Goal: Task Accomplishment & Management: Complete application form

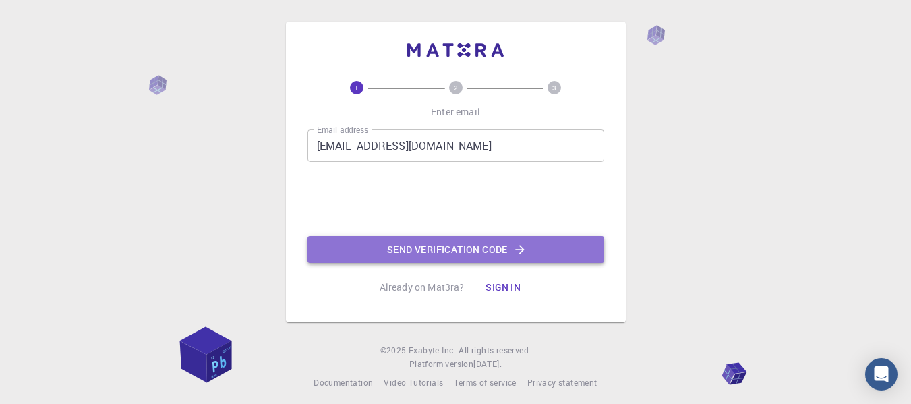
click at [420, 257] on button "Send verification code" at bounding box center [456, 249] width 297 height 27
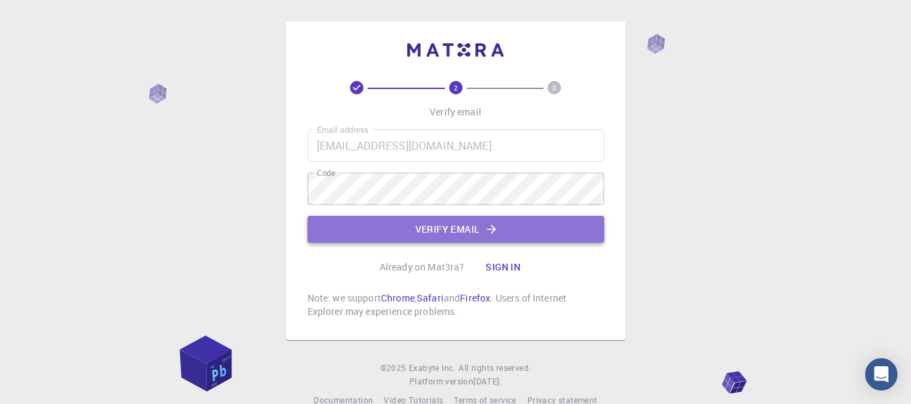
click at [472, 230] on button "Verify email" at bounding box center [456, 229] width 297 height 27
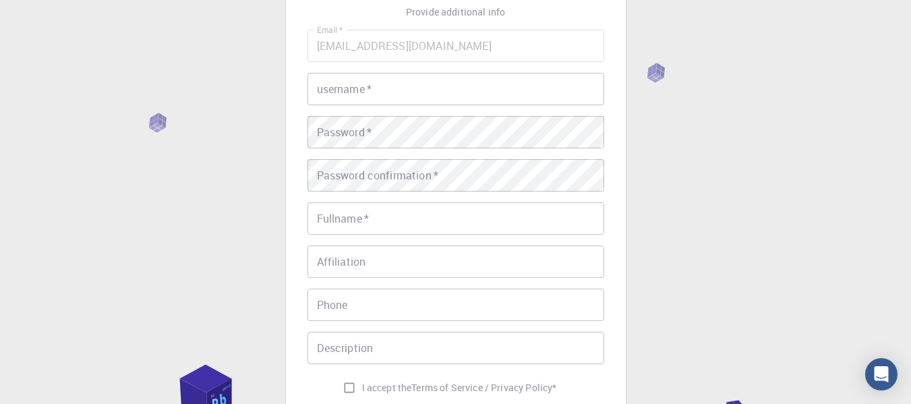
scroll to position [99, 0]
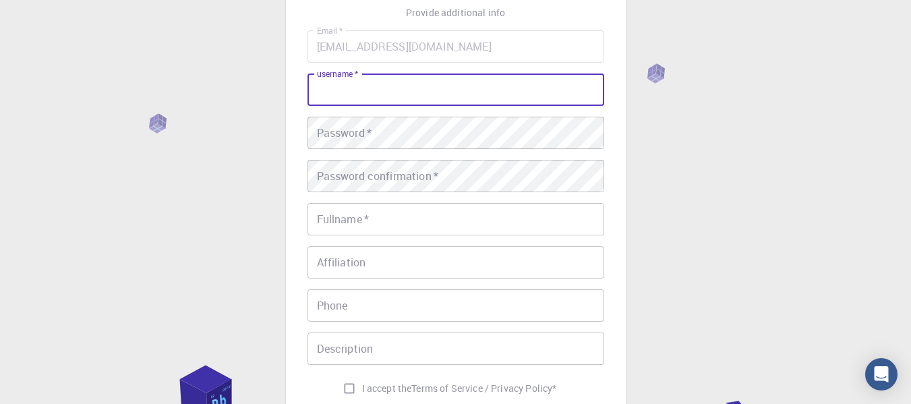
click at [401, 95] on input "username   *" at bounding box center [456, 90] width 297 height 32
type input "n"
type input "Mr.Neeraj"
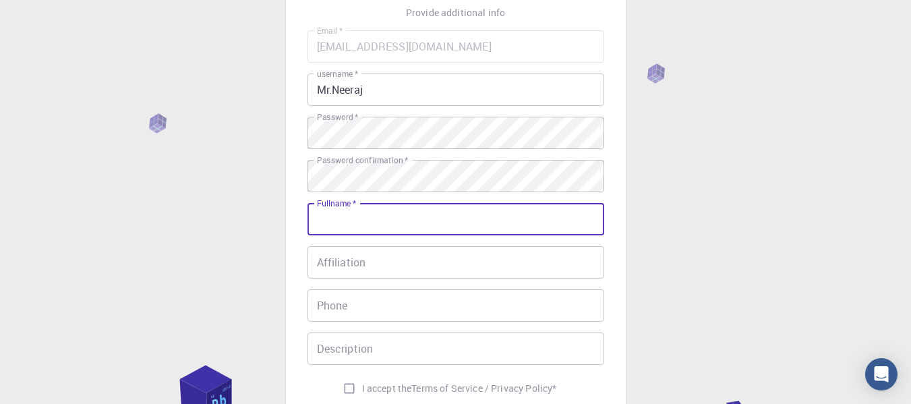
click at [354, 216] on input "Fullname   *" at bounding box center [456, 219] width 297 height 32
type input "[PERSON_NAME] [PERSON_NAME] More"
click at [347, 270] on input "Affiliation" at bounding box center [456, 262] width 297 height 32
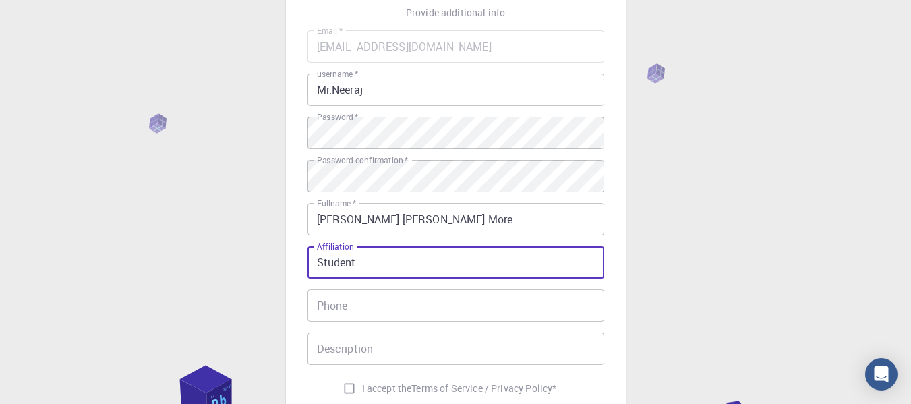
type input "Student"
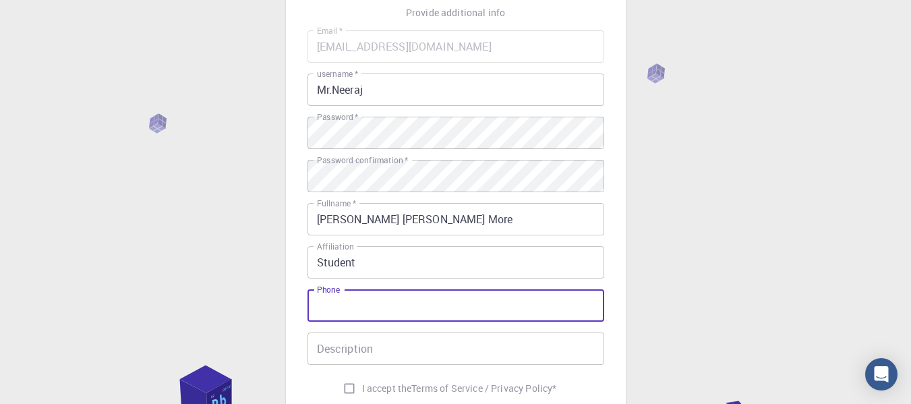
click at [356, 302] on input "Phone" at bounding box center [456, 305] width 297 height 32
click at [322, 308] on input "08459433059" at bounding box center [456, 305] width 297 height 32
type input "8459433059"
click at [345, 356] on input "Description" at bounding box center [456, 349] width 297 height 32
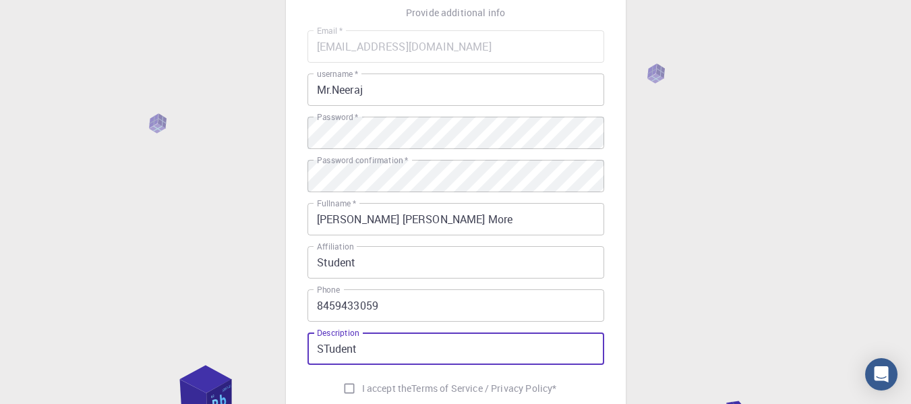
click at [329, 347] on input "STudent" at bounding box center [456, 349] width 297 height 32
type input "Student"
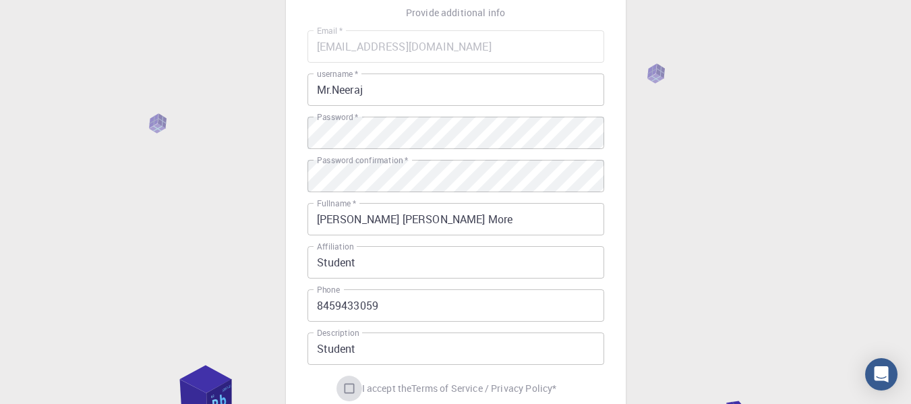
click at [343, 388] on input "I accept the Terms of Service / Privacy Policy *" at bounding box center [350, 389] width 26 height 26
checkbox input "true"
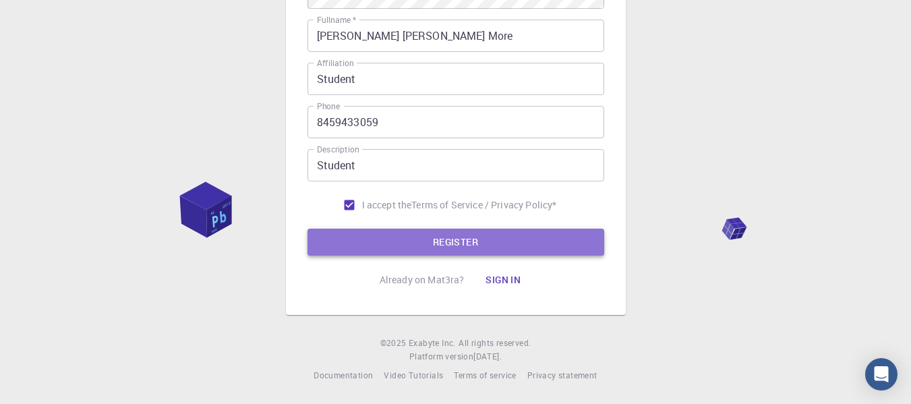
click at [449, 234] on button "REGISTER" at bounding box center [456, 242] width 297 height 27
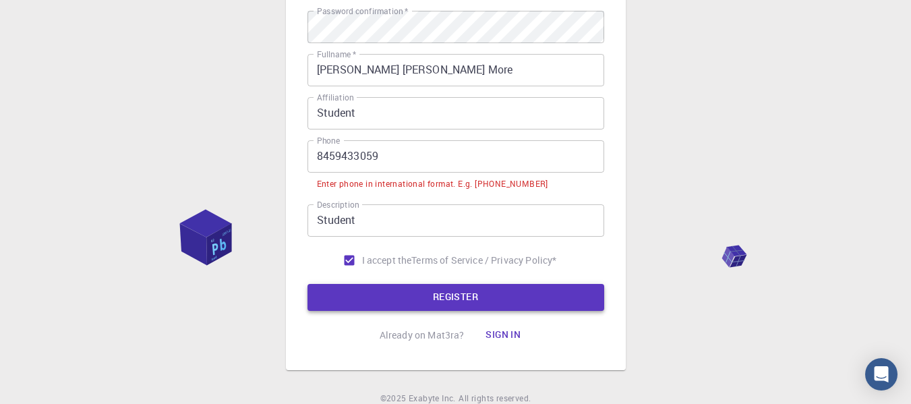
scroll to position [316, 0]
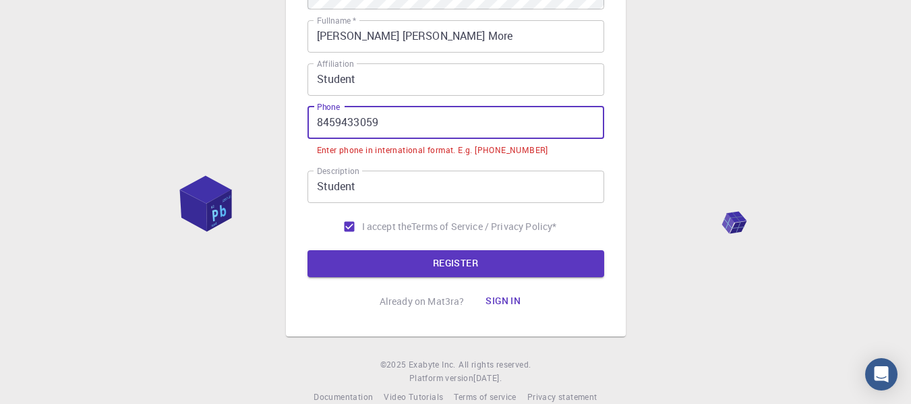
click at [317, 117] on input "8459433059" at bounding box center [456, 123] width 297 height 32
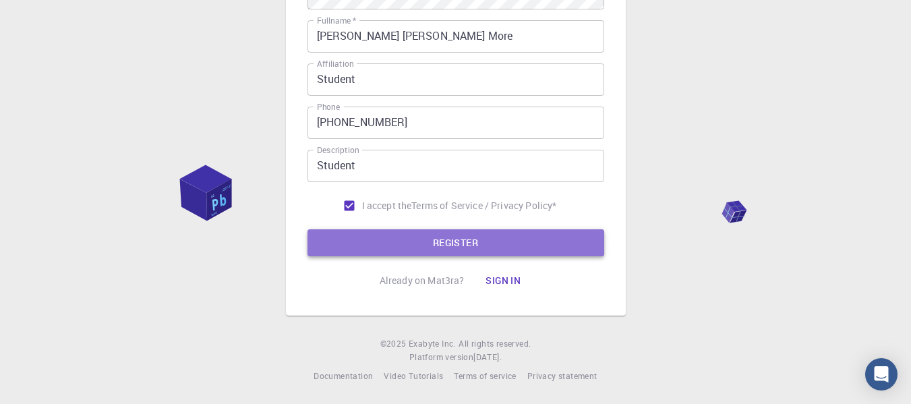
click at [372, 246] on button "REGISTER" at bounding box center [456, 242] width 297 height 27
click at [381, 242] on button "REGISTER" at bounding box center [456, 242] width 297 height 27
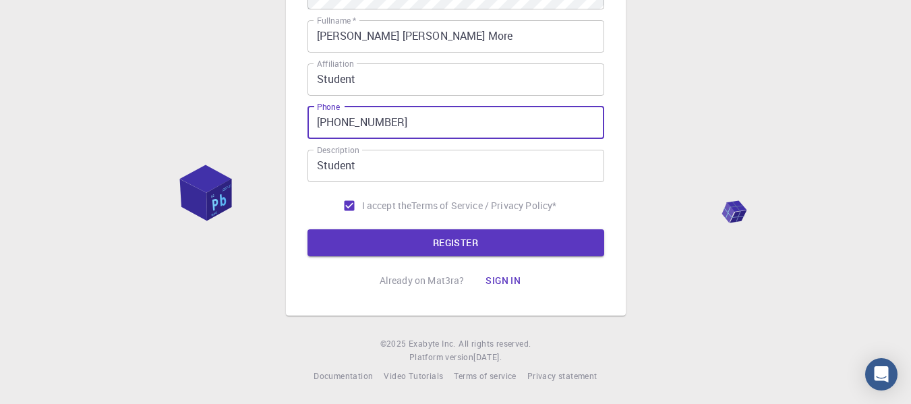
click at [333, 124] on input "[PHONE_NUMBER]" at bounding box center [456, 123] width 297 height 32
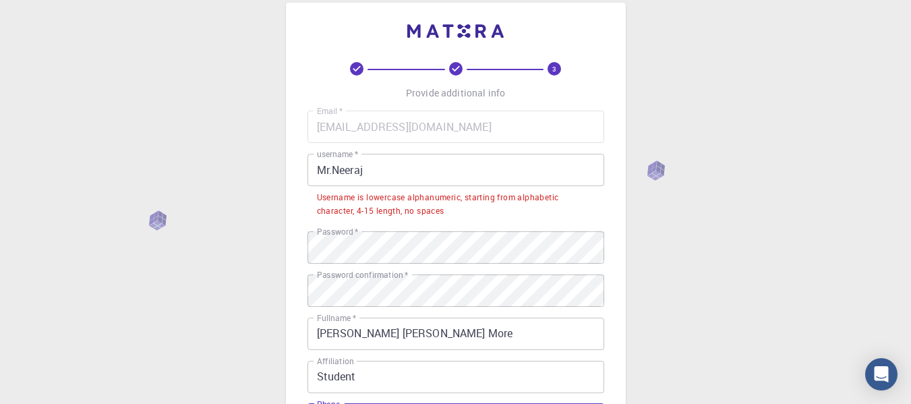
scroll to position [0, 0]
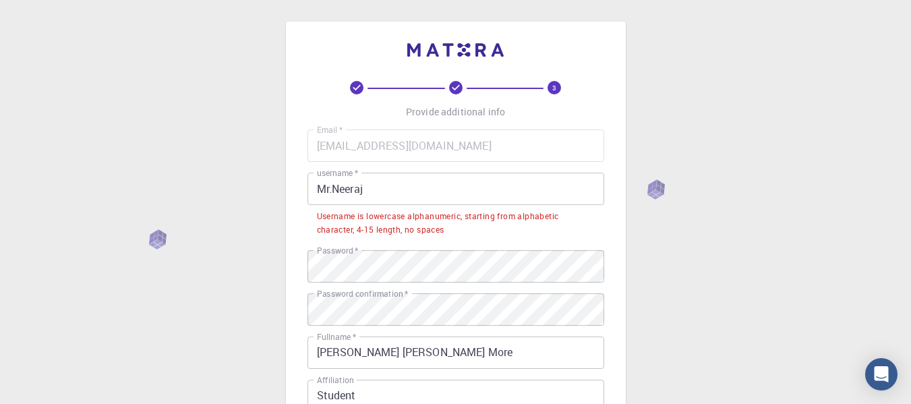
type input "[PHONE_NUMBER]"
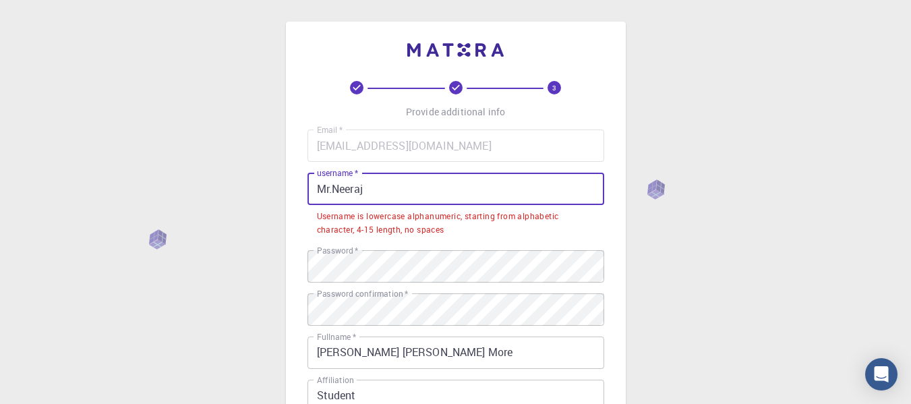
click at [380, 190] on input "Mr.Neeraj" at bounding box center [456, 189] width 297 height 32
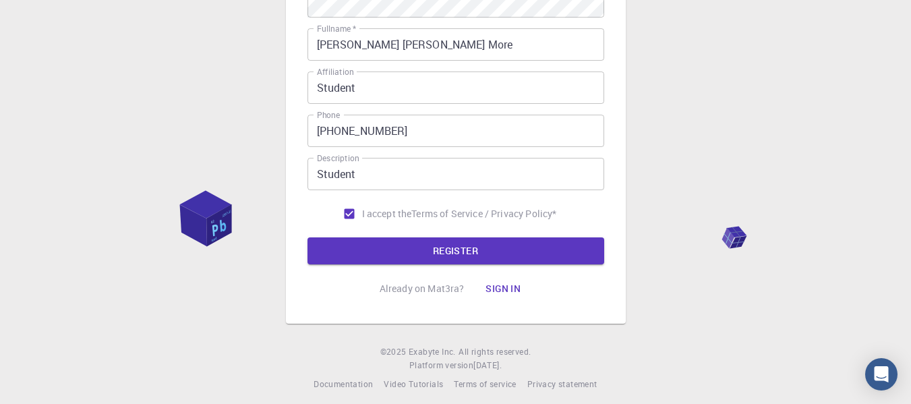
scroll to position [283, 0]
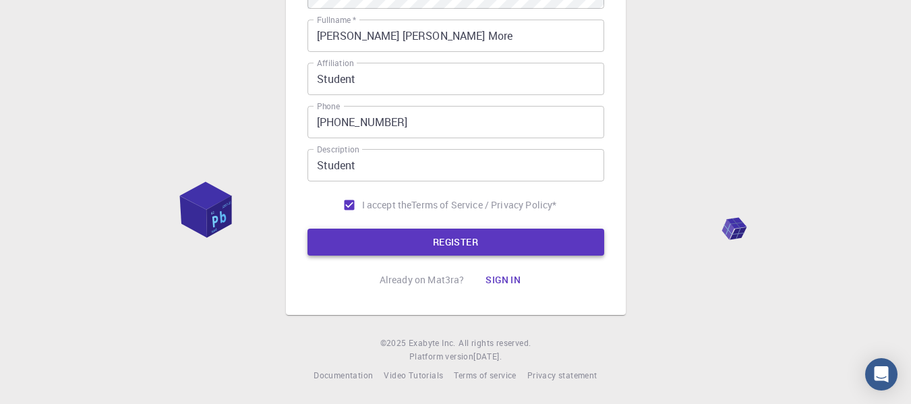
type input "Mr.Neeraj13"
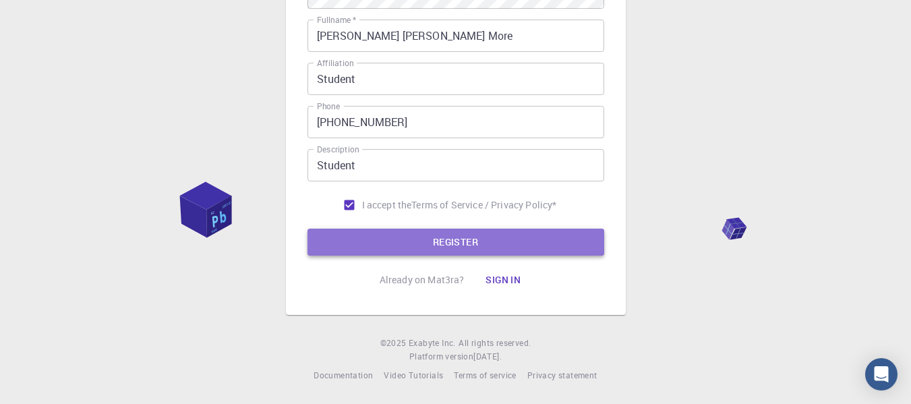
click at [396, 244] on button "REGISTER" at bounding box center [456, 242] width 297 height 27
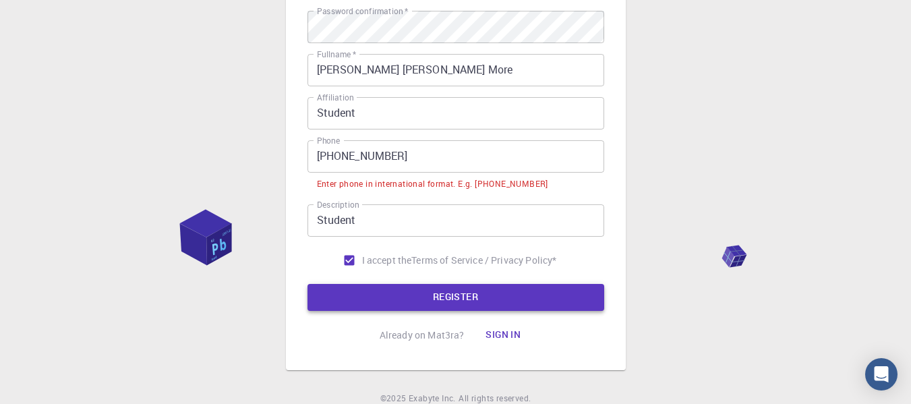
scroll to position [316, 0]
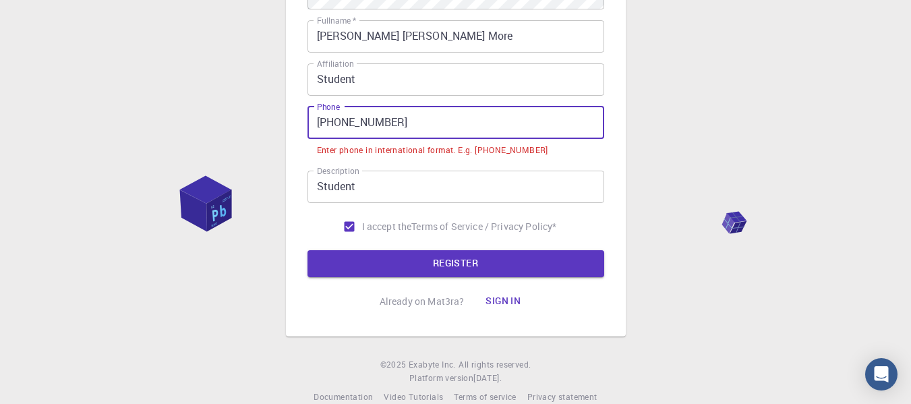
click at [337, 119] on input "[PHONE_NUMBER]" at bounding box center [456, 123] width 297 height 32
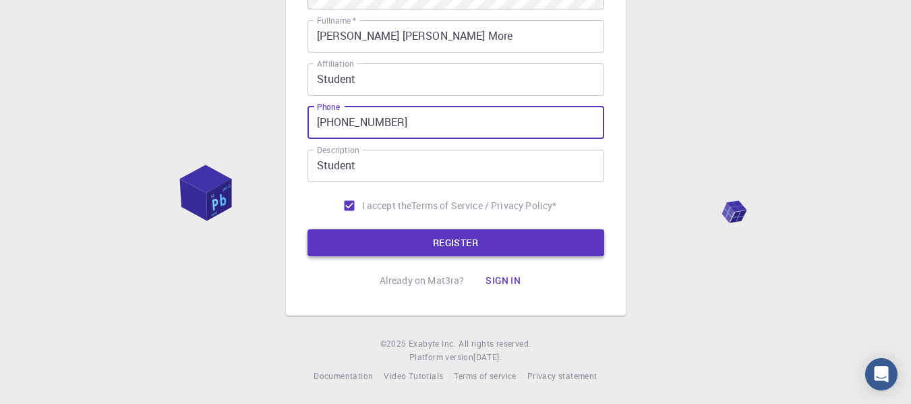
type input "[PHONE_NUMBER]"
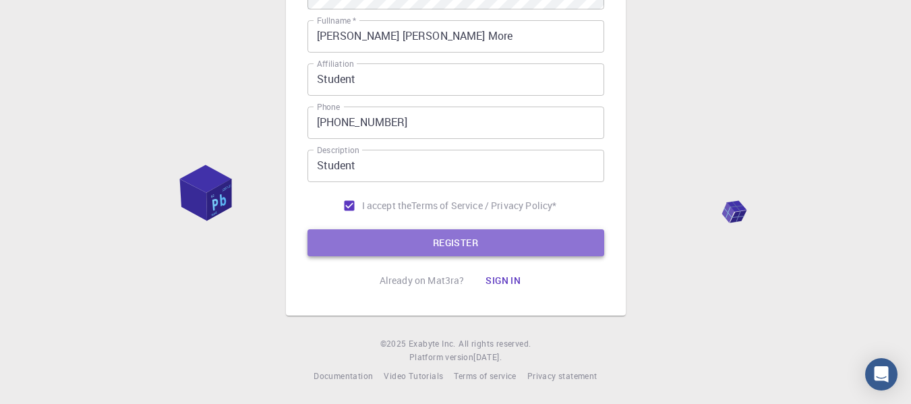
click at [413, 237] on button "REGISTER" at bounding box center [456, 242] width 297 height 27
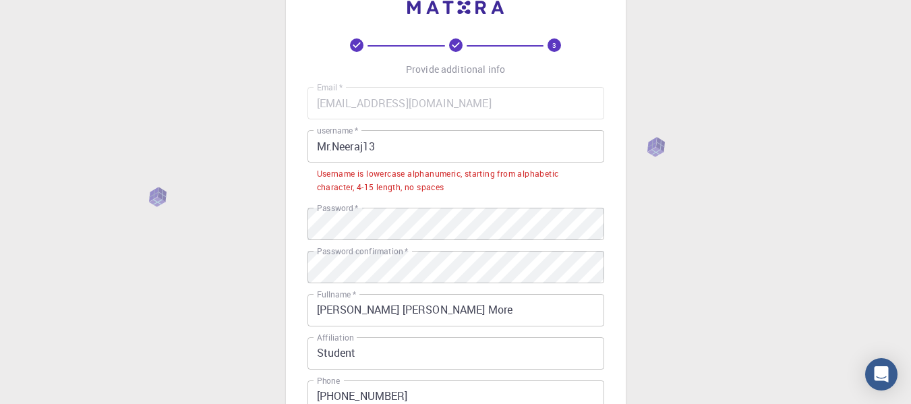
scroll to position [0, 0]
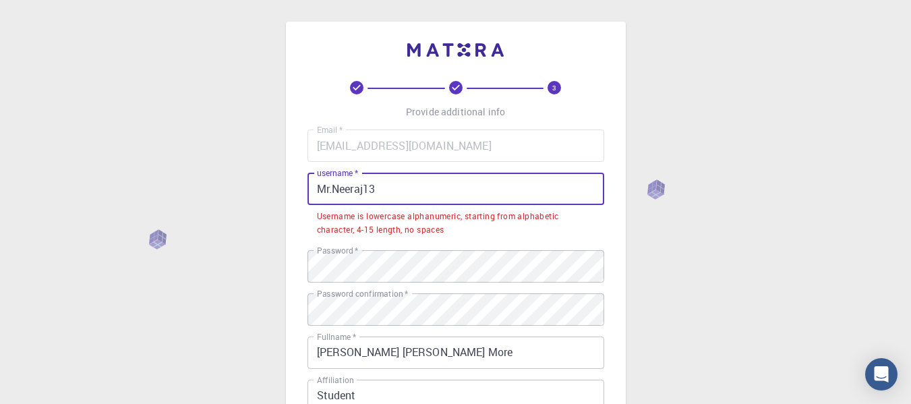
click at [331, 193] on input "Mr.Neeraj13" at bounding box center [456, 189] width 297 height 32
click at [332, 193] on input "Mr.Neeraj13" at bounding box center [456, 189] width 297 height 32
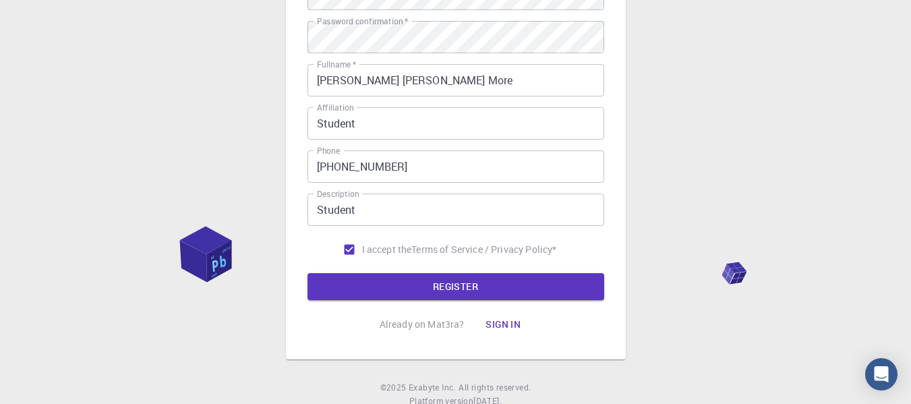
scroll to position [283, 0]
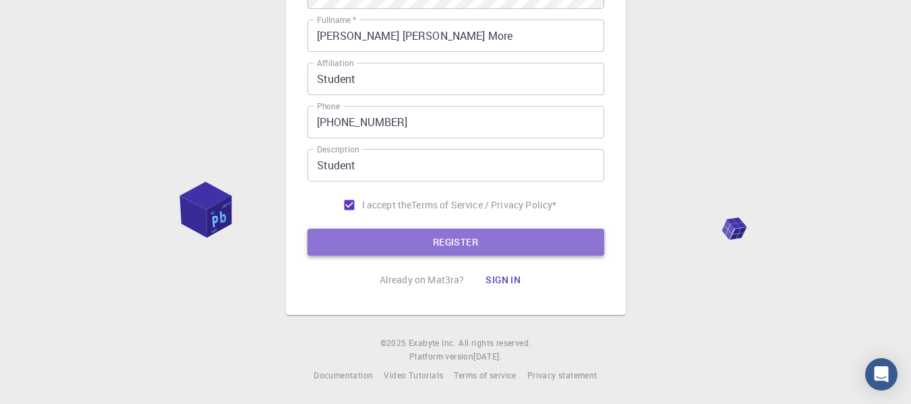
click at [373, 242] on button "REGISTER" at bounding box center [456, 242] width 297 height 27
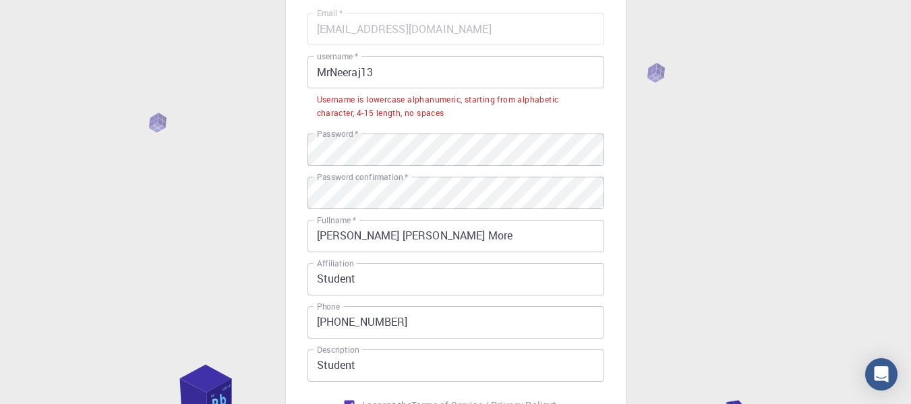
scroll to position [116, 0]
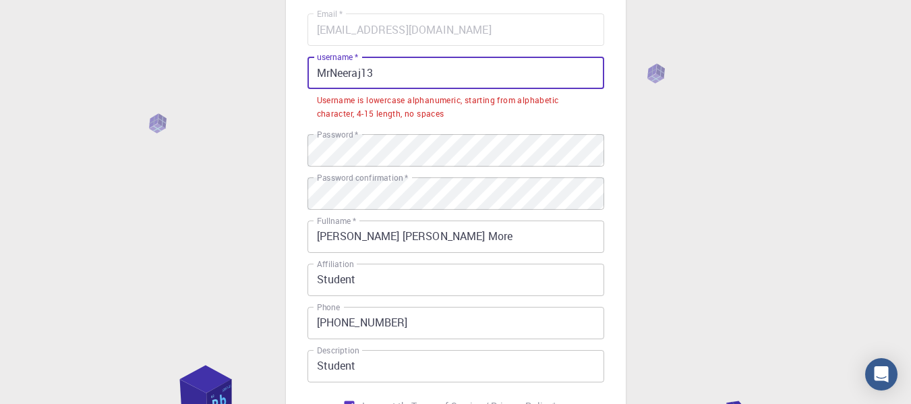
click at [339, 71] on input "MrNeeraj13" at bounding box center [456, 73] width 297 height 32
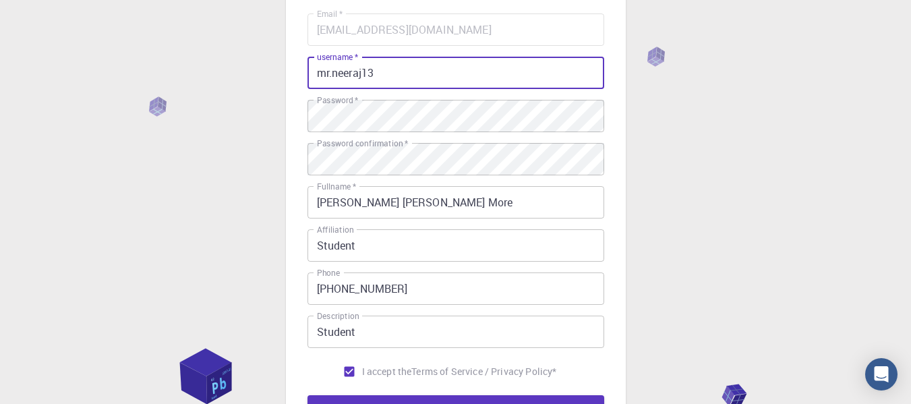
scroll to position [283, 0]
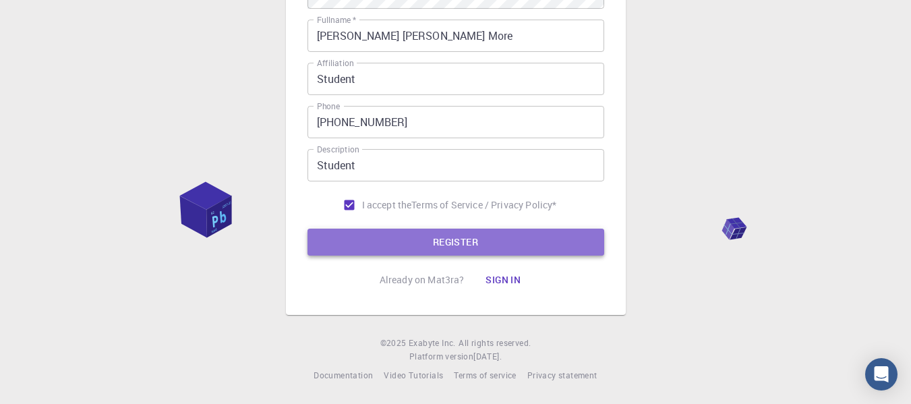
click at [414, 243] on button "REGISTER" at bounding box center [456, 242] width 297 height 27
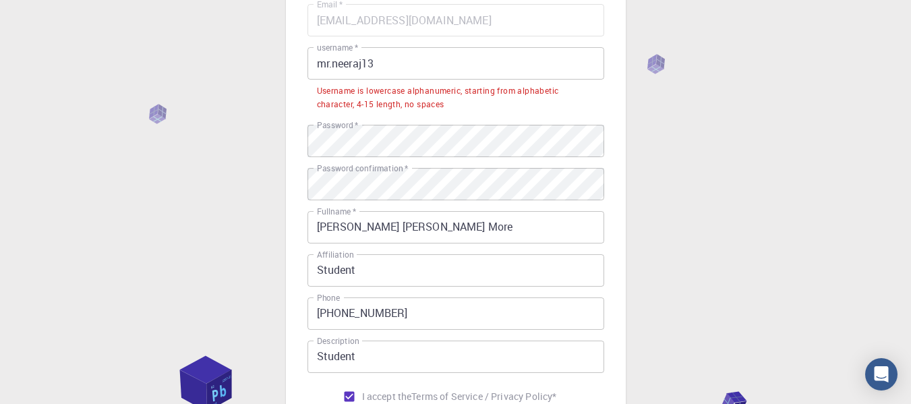
scroll to position [125, 0]
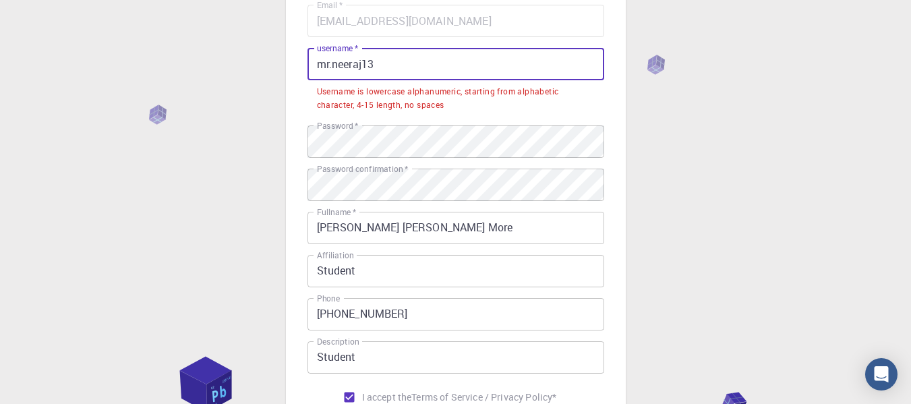
click at [331, 65] on input "mr.neeraj13" at bounding box center [456, 64] width 297 height 32
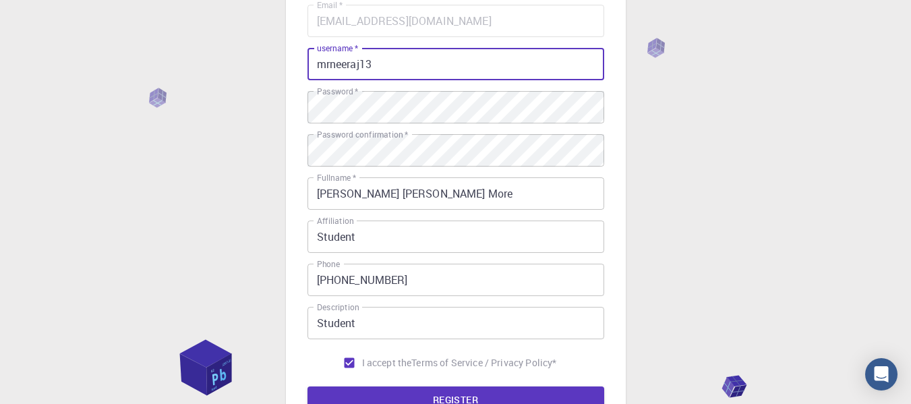
scroll to position [283, 0]
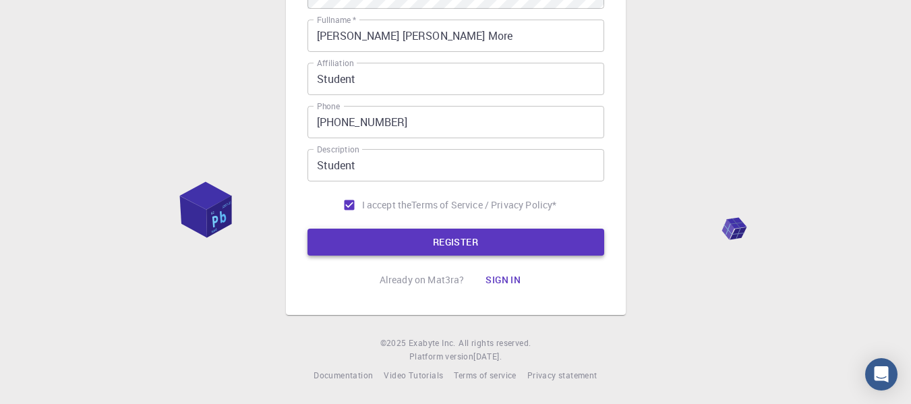
type input "mrneeraj13"
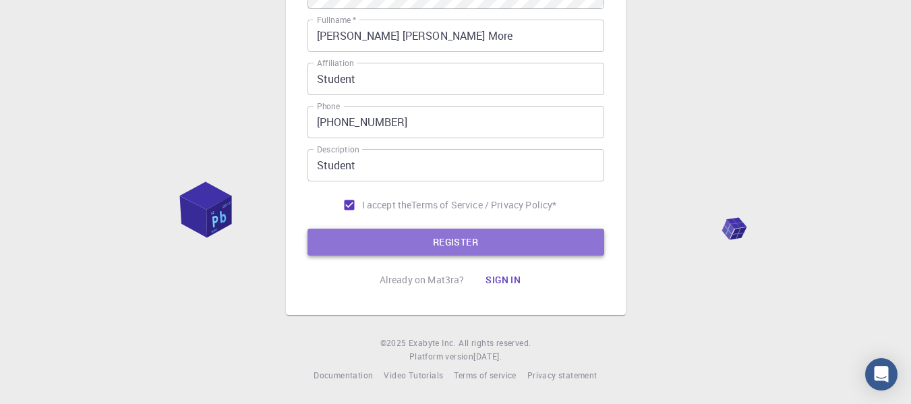
click at [405, 242] on button "REGISTER" at bounding box center [456, 242] width 297 height 27
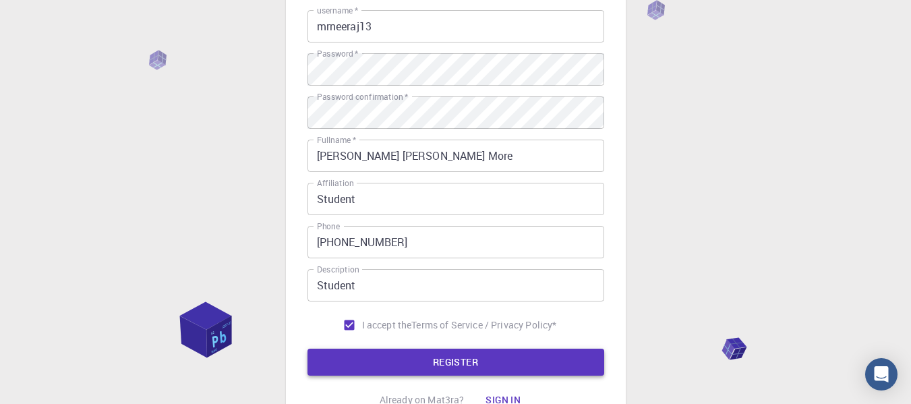
scroll to position [0, 0]
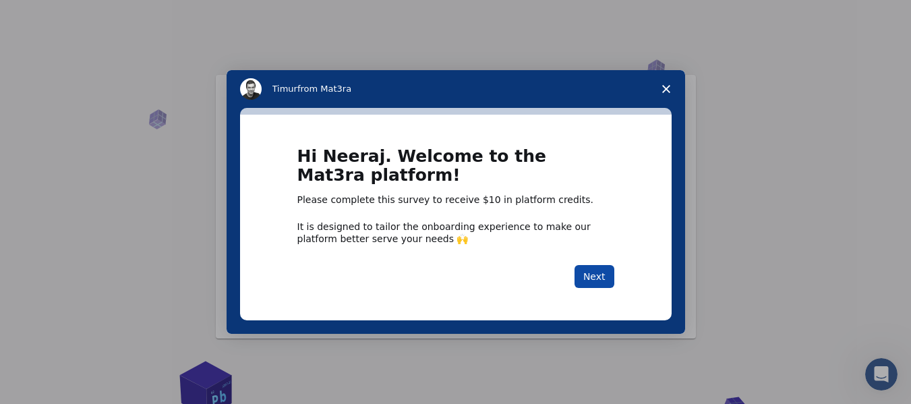
click at [587, 279] on button "Next" at bounding box center [595, 276] width 40 height 23
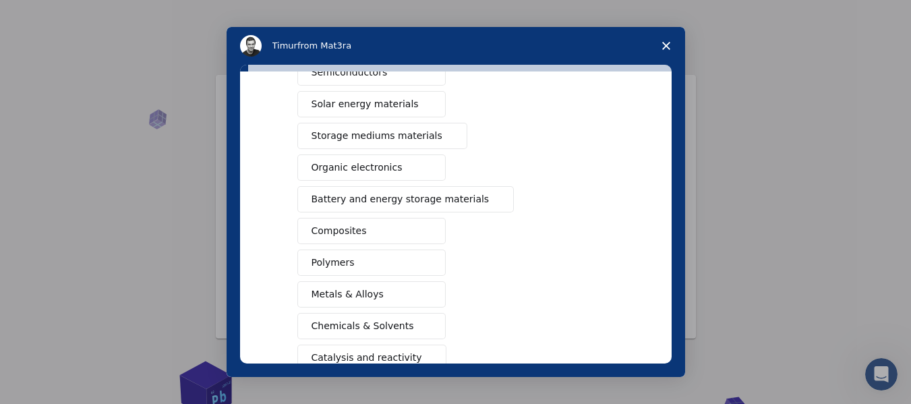
scroll to position [102, 0]
